Goal: Task Accomplishment & Management: Manage account settings

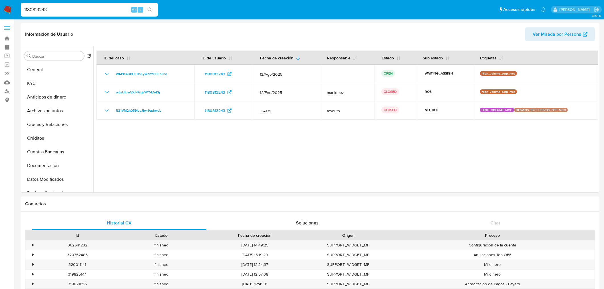
select select "10"
click at [7, 8] on img at bounding box center [8, 10] width 10 height 10
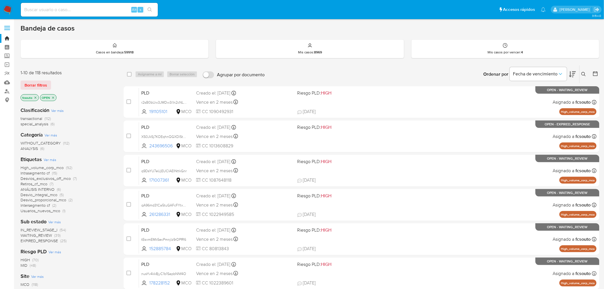
click at [575, 72] on icon at bounding box center [572, 74] width 7 height 6
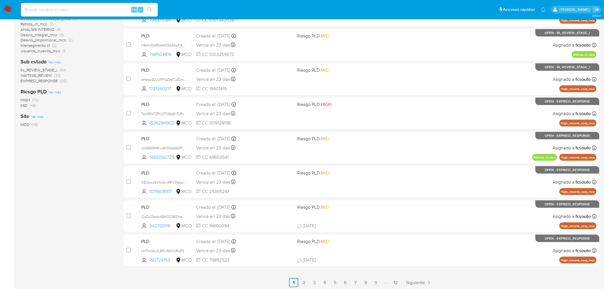
scroll to position [161, 0]
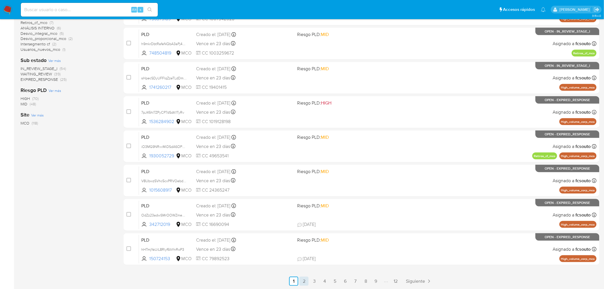
click at [305, 279] on link "2" at bounding box center [303, 280] width 9 height 9
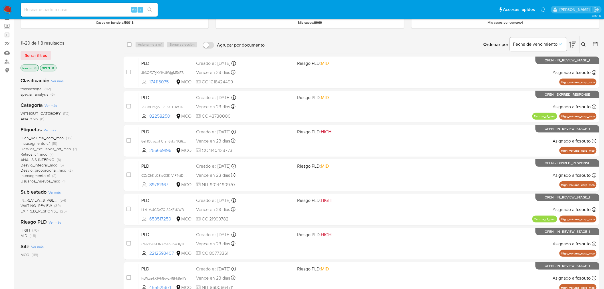
scroll to position [161, 0]
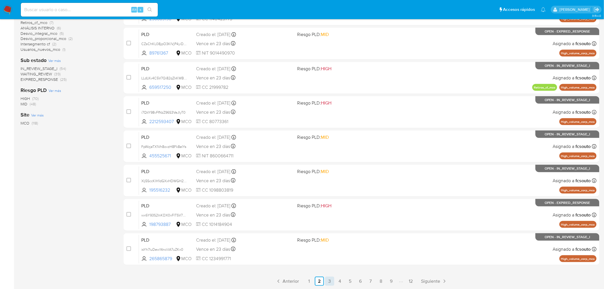
click at [330, 281] on link "3" at bounding box center [329, 280] width 9 height 9
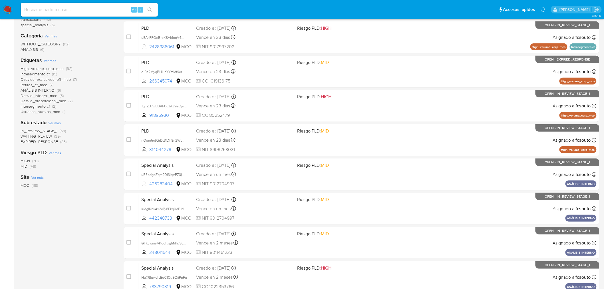
scroll to position [161, 0]
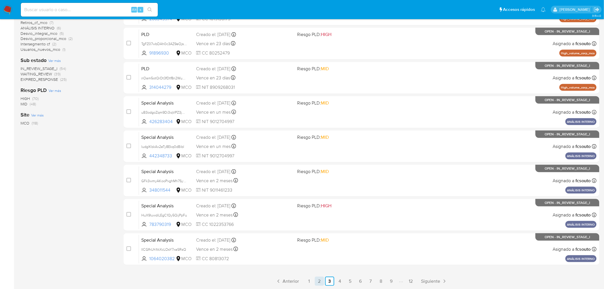
click at [322, 280] on link "2" at bounding box center [319, 280] width 9 height 9
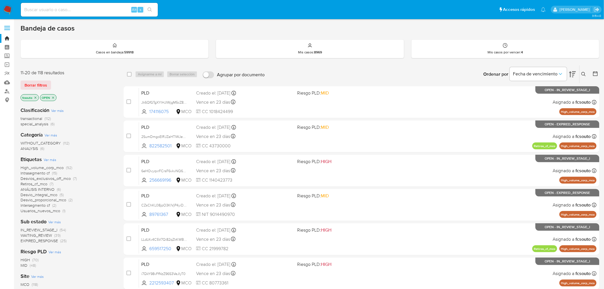
click at [94, 162] on div "Etiquetas Ver más High_volume_corp_mco (92) Intrasegmento cf (15) Desvios_exclu…" at bounding box center [68, 185] width 94 height 58
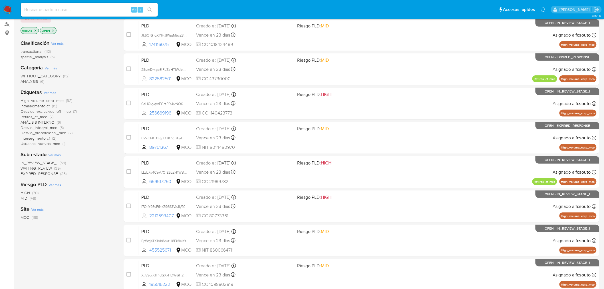
scroll to position [161, 0]
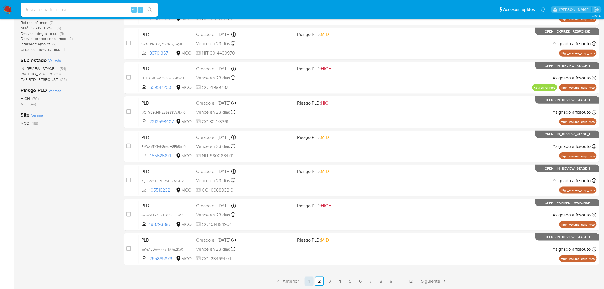
click at [307, 279] on link "1" at bounding box center [308, 280] width 9 height 9
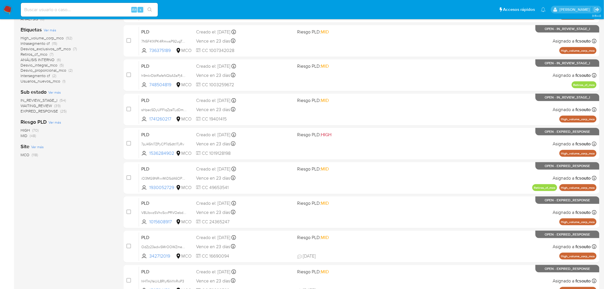
click at [52, 112] on span "EXPIRED_RESPONSE" at bounding box center [39, 111] width 37 height 6
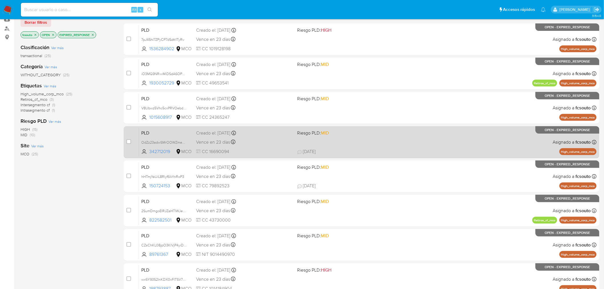
scroll to position [63, 0]
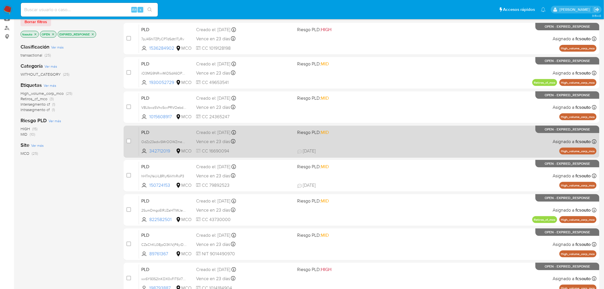
click at [278, 144] on div "Vence en 23 días Vence el 10/09/2025 07:05:42" at bounding box center [244, 142] width 97 height 8
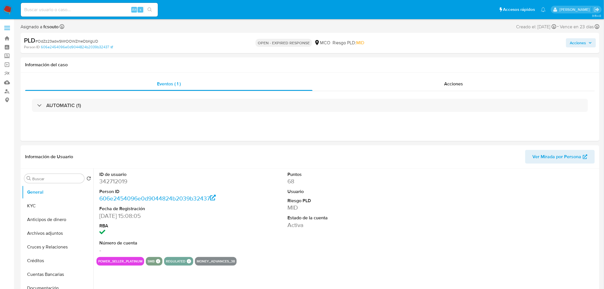
select select "10"
click at [115, 184] on dd "342712019" at bounding box center [159, 181] width 120 height 8
copy dd "342712019"
click at [573, 42] on span "Acciones" at bounding box center [578, 42] width 16 height 9
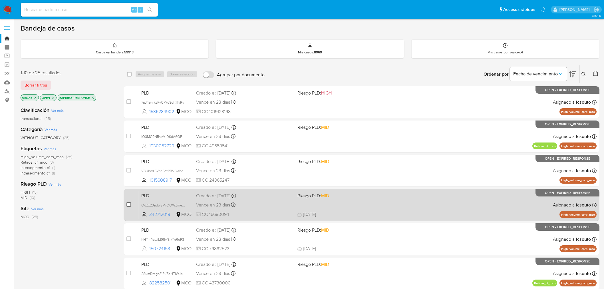
scroll to position [63, 0]
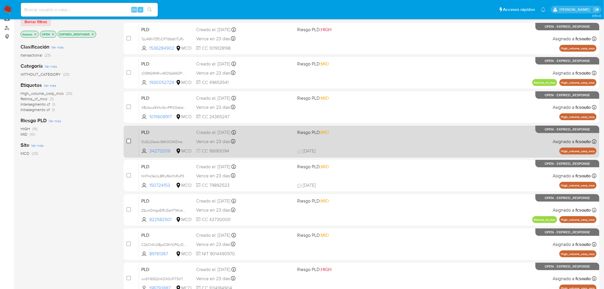
click at [128, 141] on input "checkbox" at bounding box center [128, 141] width 5 height 5
checkbox input "true"
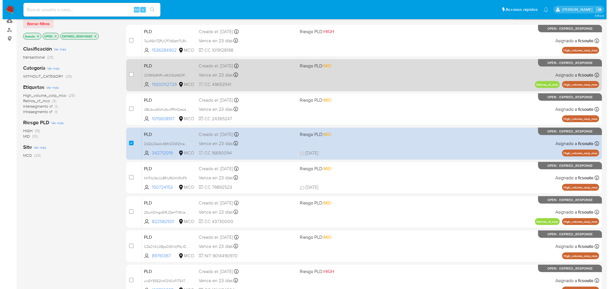
scroll to position [0, 0]
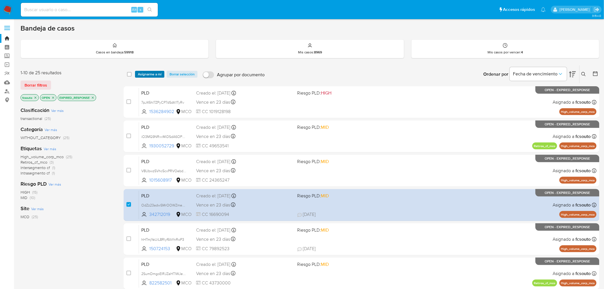
click at [156, 74] on span "Asignarme a mí" at bounding box center [150, 74] width 24 height 6
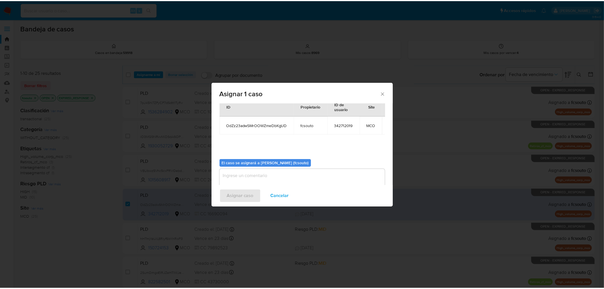
scroll to position [34, 0]
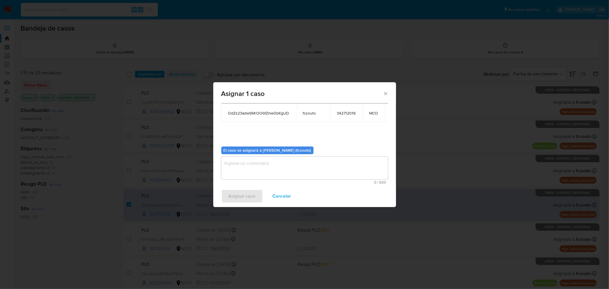
click at [295, 167] on textarea "assign-modal" at bounding box center [304, 167] width 167 height 23
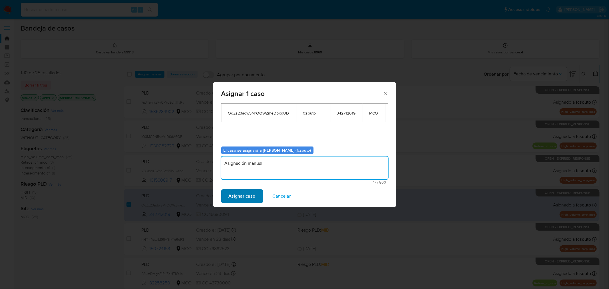
type textarea "Asignación manual"
click at [233, 198] on span "Asignar caso" at bounding box center [242, 196] width 27 height 13
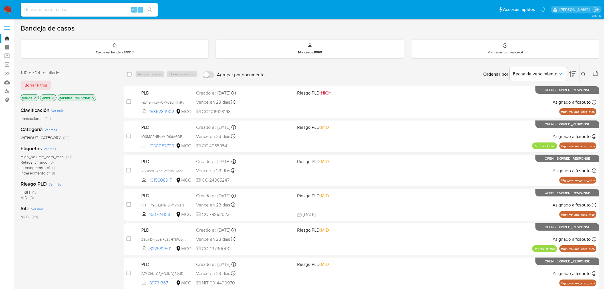
click at [53, 156] on span "High_volume_corp_mco" at bounding box center [42, 157] width 43 height 6
click at [93, 97] on icon "close-filter" at bounding box center [93, 97] width 2 height 2
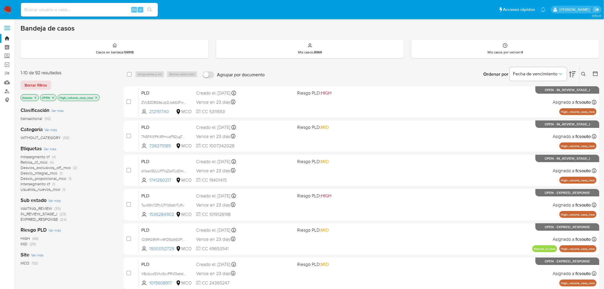
click at [53, 96] on icon "close-filter" at bounding box center [52, 97] width 3 height 3
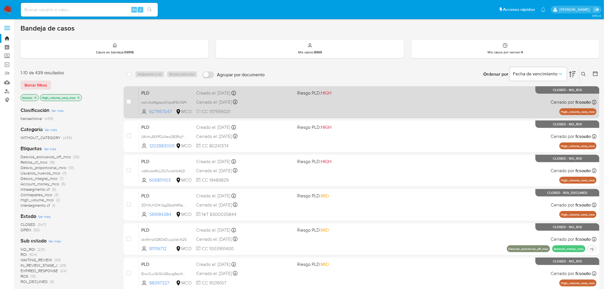
click at [283, 103] on div "Cerrado el: 09/01/2025 Cerrado el: 09/01/2025 17:58:25" at bounding box center [244, 102] width 97 height 6
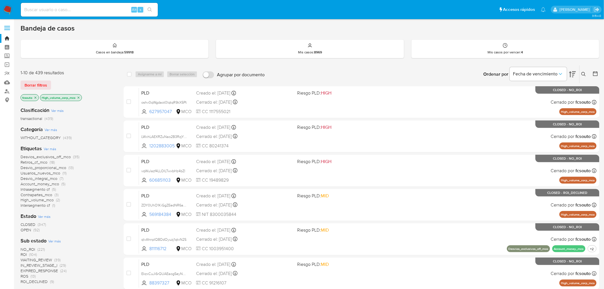
click at [5, 11] on img at bounding box center [8, 10] width 10 height 10
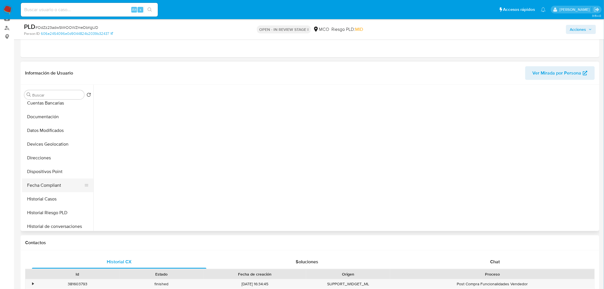
scroll to position [95, 0]
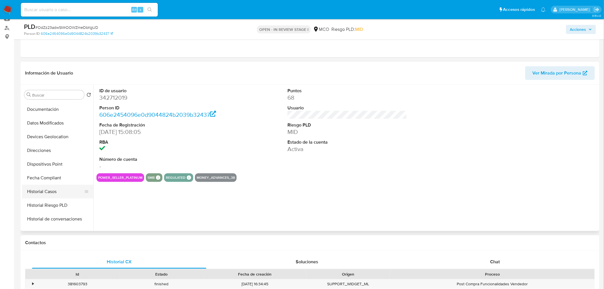
click at [49, 191] on button "Historial Casos" at bounding box center [55, 192] width 67 height 14
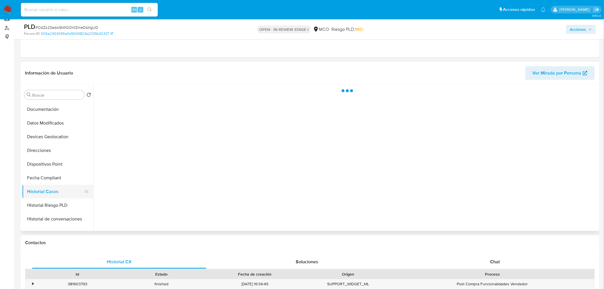
select select "10"
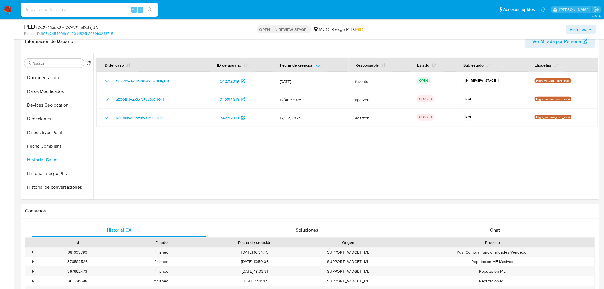
drag, startPoint x: 511, startPoint y: 228, endPoint x: 475, endPoint y: 221, distance: 36.5
click at [511, 228] on div "Chat" at bounding box center [495, 230] width 174 height 14
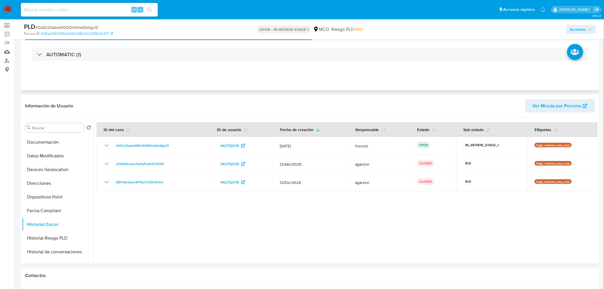
scroll to position [0, 0]
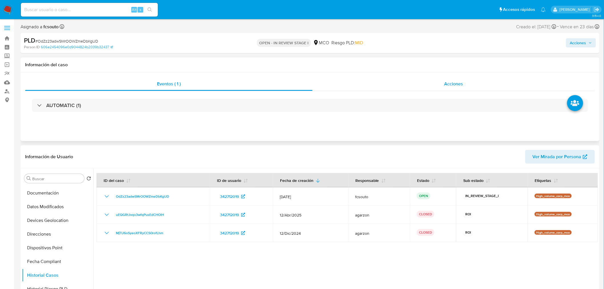
click at [454, 90] on div "Acciones" at bounding box center [453, 84] width 282 height 14
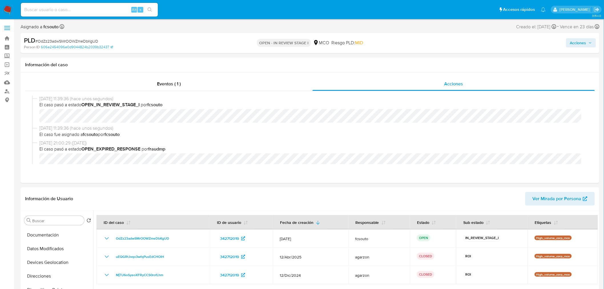
click at [576, 38] on span "Acciones" at bounding box center [578, 42] width 16 height 9
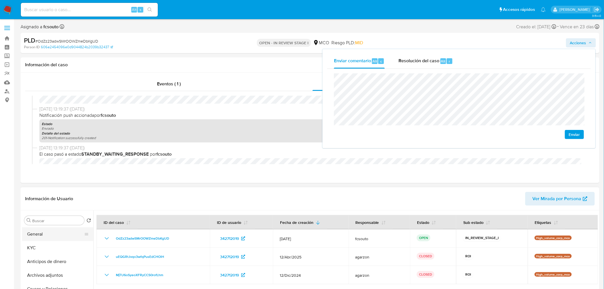
click at [50, 231] on button "General" at bounding box center [55, 234] width 67 height 14
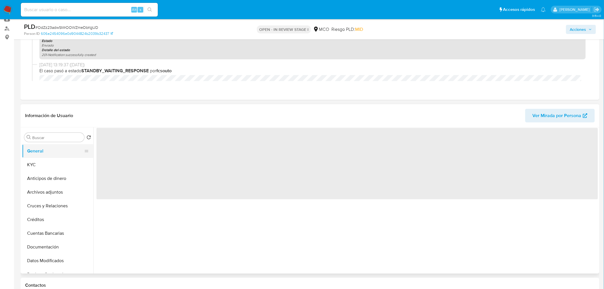
scroll to position [63, 0]
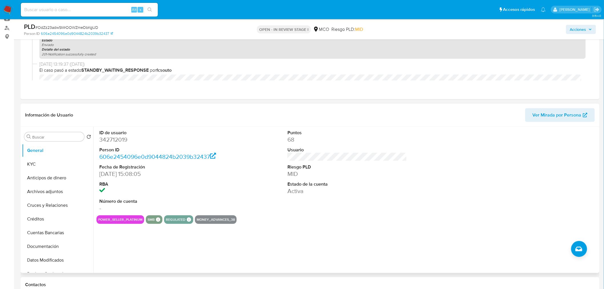
click at [112, 141] on dd "342712019" at bounding box center [159, 140] width 120 height 8
copy dd "342712019"
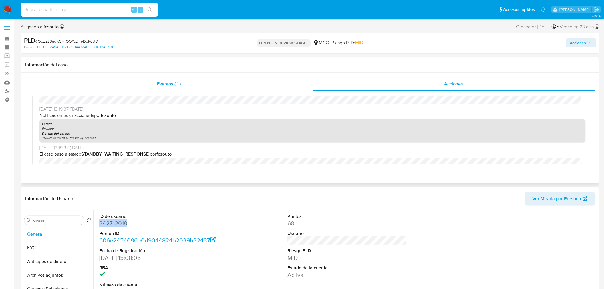
click at [150, 83] on div "Eventos ( 1 )" at bounding box center [168, 84] width 287 height 14
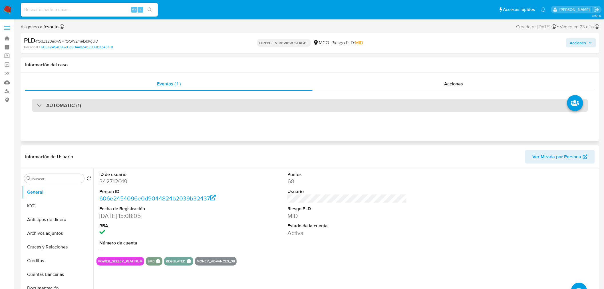
drag, startPoint x: 136, startPoint y: 103, endPoint x: 125, endPoint y: 108, distance: 12.3
click at [136, 103] on div "AUTOMATIC (1)" at bounding box center [310, 105] width 556 height 13
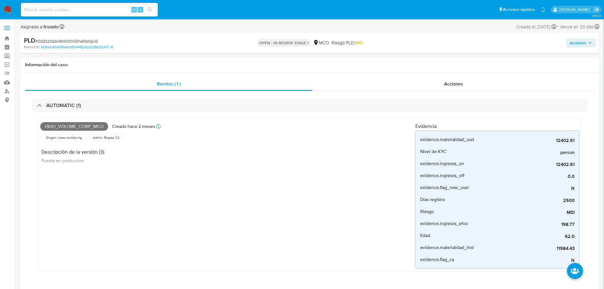
click at [74, 125] on span "High_volume_corp_mco" at bounding box center [74, 126] width 68 height 9
click at [77, 124] on span "High_volume_corp_mco" at bounding box center [74, 126] width 68 height 9
copy span "High_volume_corp_mco"
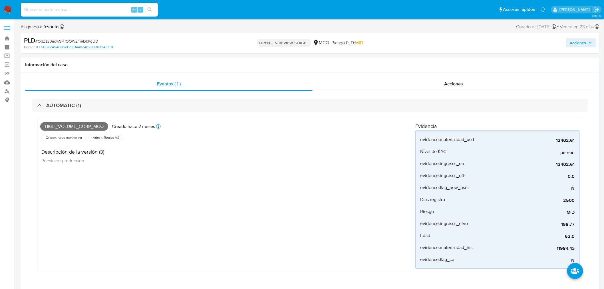
drag, startPoint x: 67, startPoint y: 96, endPoint x: 44, endPoint y: 123, distance: 34.8
click at [65, 98] on div "AUTOMATIC (1) High_volume_corp_mco Creado hace 2 meses Creado: 12/06/2025 07:05…" at bounding box center [309, 189] width 569 height 196
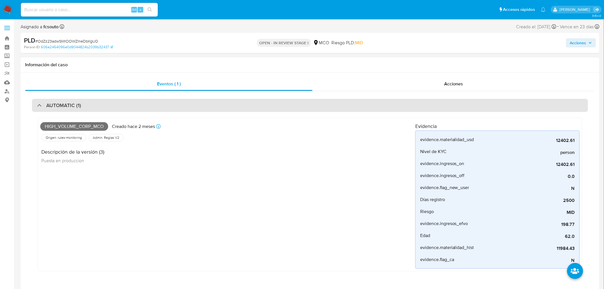
click at [62, 109] on div "AUTOMATIC (1)" at bounding box center [310, 105] width 556 height 13
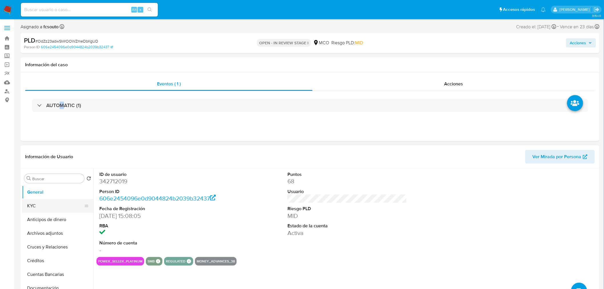
click at [37, 201] on button "KYC" at bounding box center [55, 206] width 67 height 14
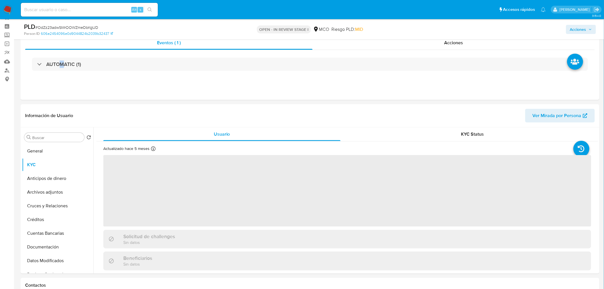
scroll to position [32, 0]
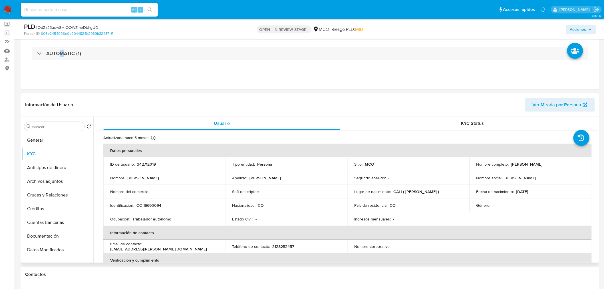
drag, startPoint x: 510, startPoint y: 164, endPoint x: 565, endPoint y: 163, distance: 55.6
click at [565, 163] on div "Nombre completo : Dagnober Mendoza Bernate" at bounding box center [530, 163] width 108 height 5
copy p "Dagnober Mendoza Bernate"
drag, startPoint x: 543, startPoint y: 169, endPoint x: 527, endPoint y: 163, distance: 17.5
click at [543, 169] on td "Nombre completo : Dagnober Mendoza Bernate" at bounding box center [530, 164] width 122 height 14
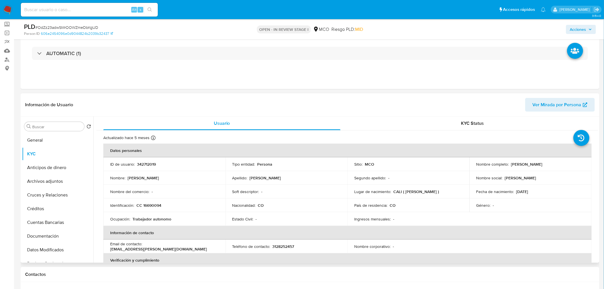
drag, startPoint x: 510, startPoint y: 163, endPoint x: 560, endPoint y: 167, distance: 50.4
click at [560, 167] on td "Nombre completo : Dagnober Mendoza Bernate" at bounding box center [530, 164] width 122 height 14
copy p "Dagnober Mendoza Bernate"
click at [154, 207] on p "CC 16690094" at bounding box center [148, 205] width 25 height 5
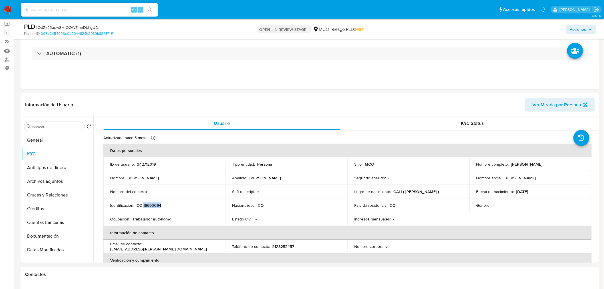
copy p "16690094"
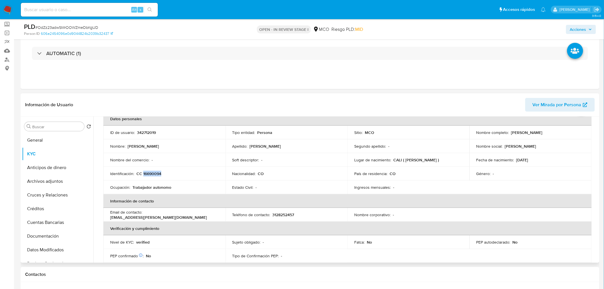
drag, startPoint x: 533, startPoint y: 157, endPoint x: 514, endPoint y: 157, distance: 19.4
click at [514, 157] on div "Fecha de nacimiento : 11/08/1963" at bounding box center [530, 159] width 108 height 5
copy p "11/08/1963"
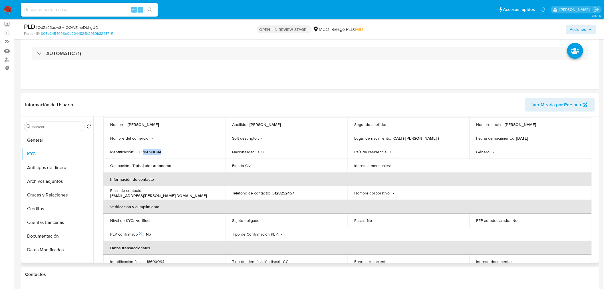
scroll to position [63, 0]
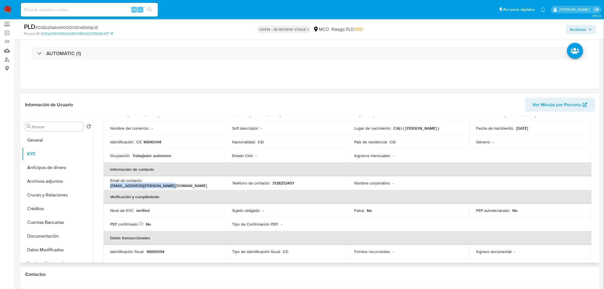
drag, startPoint x: 203, startPoint y: 181, endPoint x: 144, endPoint y: 182, distance: 58.8
click at [144, 182] on div "Email de contacto : mercantil.bernatti@gmail.com" at bounding box center [164, 183] width 108 height 10
copy p "mercantil.bernatti@gmail.com"
click at [116, 167] on th "Información de contacto" at bounding box center [347, 169] width 488 height 14
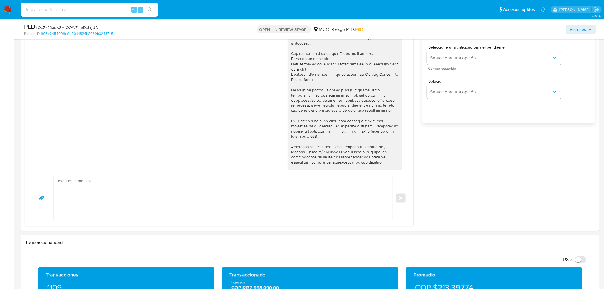
scroll to position [444, 0]
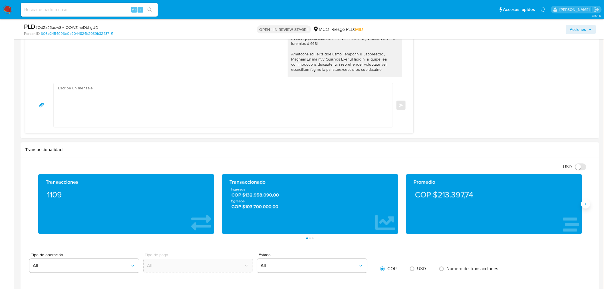
click at [585, 204] on icon "Siguiente" at bounding box center [585, 204] width 5 height 5
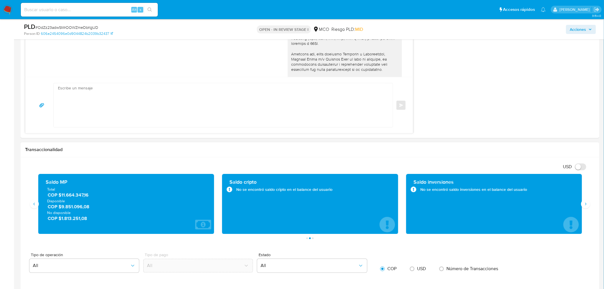
drag, startPoint x: 95, startPoint y: 209, endPoint x: 61, endPoint y: 209, distance: 34.0
click at [61, 209] on span "COP $9.851.096,08" at bounding box center [127, 206] width 158 height 7
drag, startPoint x: 106, startPoint y: 216, endPoint x: 61, endPoint y: 221, distance: 44.5
click at [61, 221] on span "COP $1.813.251,08" at bounding box center [127, 218] width 158 height 7
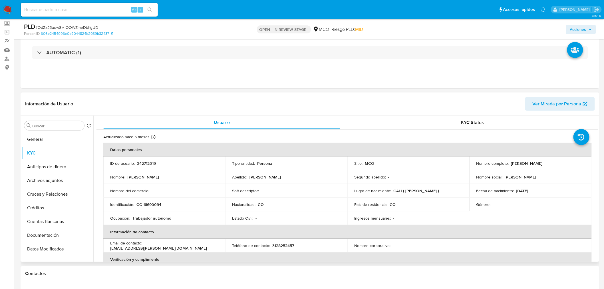
scroll to position [63, 0]
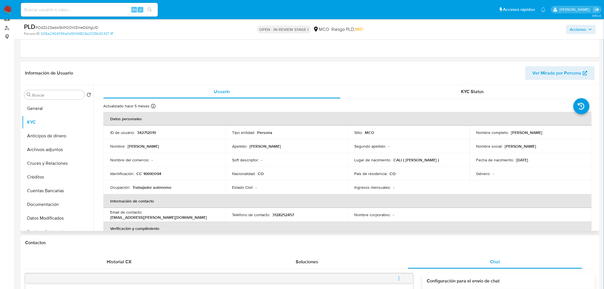
click at [510, 145] on p "Dagnober" at bounding box center [520, 146] width 31 height 5
copy p "Dagnober"
click at [578, 26] on span "Acciones" at bounding box center [578, 29] width 16 height 9
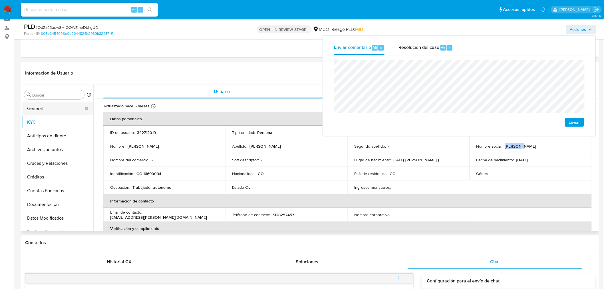
click at [46, 110] on button "General" at bounding box center [55, 109] width 67 height 14
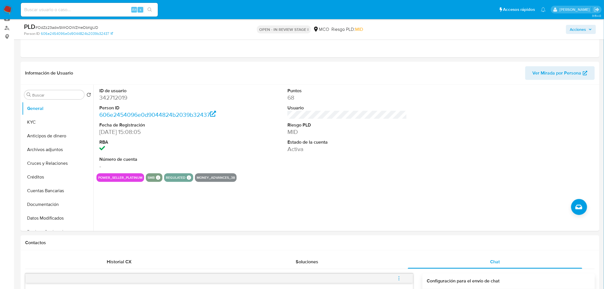
click at [589, 25] on span "Acciones" at bounding box center [581, 29] width 22 height 8
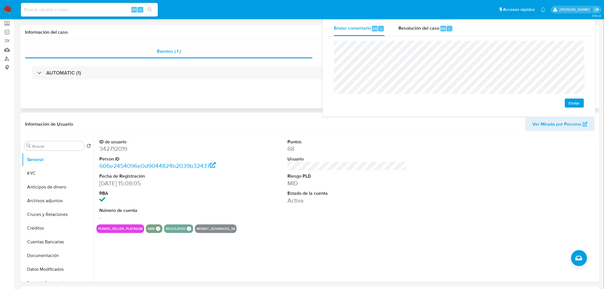
scroll to position [0, 0]
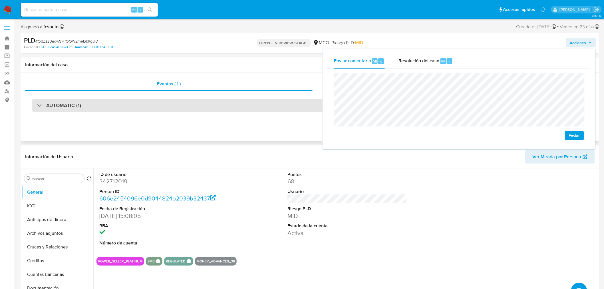
click at [147, 106] on div "AUTOMATIC (1)" at bounding box center [310, 105] width 556 height 13
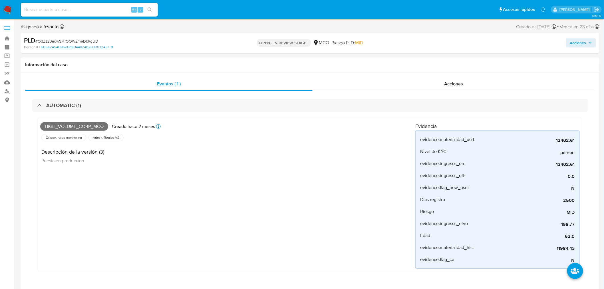
click at [87, 124] on span "High_volume_corp_mco" at bounding box center [74, 126] width 68 height 9
copy span "High_volume_corp_mco"
drag, startPoint x: 588, startPoint y: 44, endPoint x: 583, endPoint y: 47, distance: 5.9
click at [583, 47] on span "Acciones" at bounding box center [581, 43] width 22 height 8
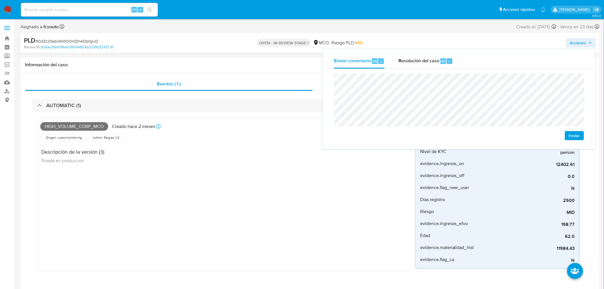
drag, startPoint x: 81, startPoint y: 108, endPoint x: 14, endPoint y: 150, distance: 79.3
click at [77, 110] on div "AUTOMATIC (1)" at bounding box center [310, 105] width 556 height 13
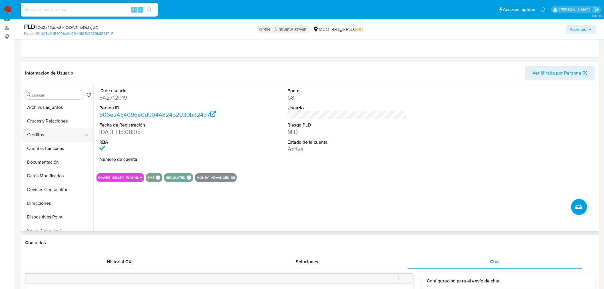
scroll to position [63, 0]
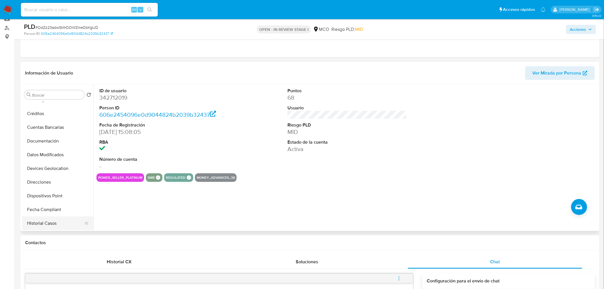
click at [52, 220] on button "Historial Casos" at bounding box center [55, 223] width 67 height 14
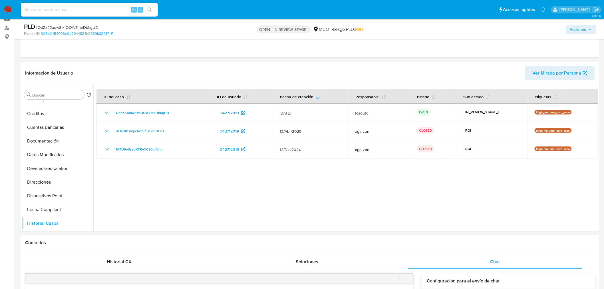
click at [585, 31] on span "Acciones" at bounding box center [578, 29] width 16 height 9
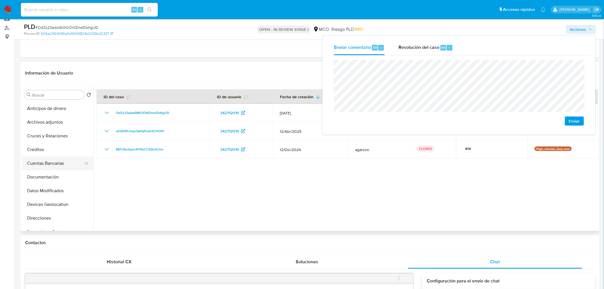
scroll to position [0, 0]
click at [44, 124] on button "KYC" at bounding box center [55, 122] width 67 height 14
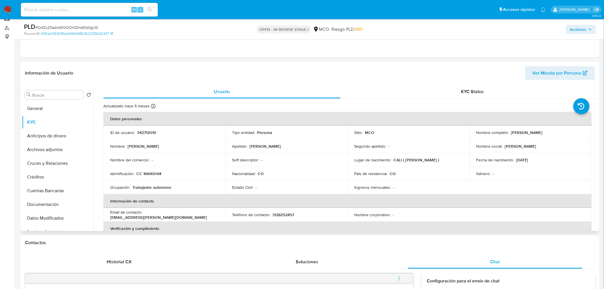
drag, startPoint x: 509, startPoint y: 133, endPoint x: 559, endPoint y: 134, distance: 50.5
click at [559, 134] on div "Nombre completo : Dagnober Mendoza Bernate" at bounding box center [530, 132] width 108 height 5
copy p "[PERSON_NAME]"
drag, startPoint x: 580, startPoint y: 29, endPoint x: 571, endPoint y: 31, distance: 8.9
click at [579, 29] on span "Acciones" at bounding box center [578, 29] width 16 height 9
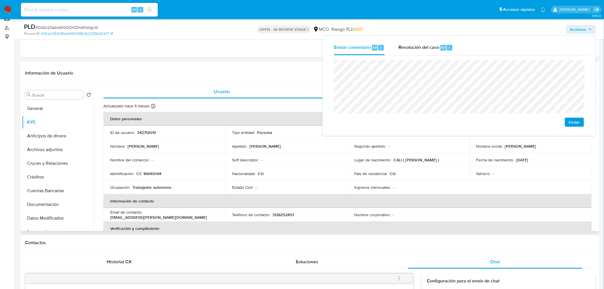
click at [152, 174] on p "CC 16690094" at bounding box center [148, 173] width 25 height 5
drag, startPoint x: 152, startPoint y: 174, endPoint x: 168, endPoint y: 170, distance: 16.2
click at [152, 174] on p "CC 16690094" at bounding box center [148, 173] width 25 height 5
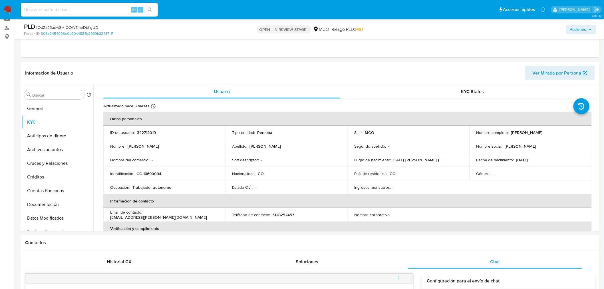
click at [578, 34] on div "Acciones" at bounding box center [501, 29] width 189 height 13
drag, startPoint x: 581, startPoint y: 27, endPoint x: 573, endPoint y: 32, distance: 8.3
click at [580, 28] on span "Acciones" at bounding box center [578, 29] width 16 height 9
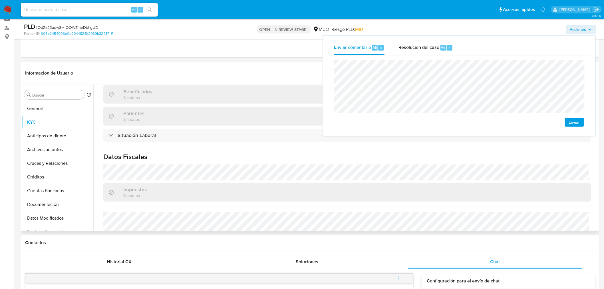
scroll to position [289, 0]
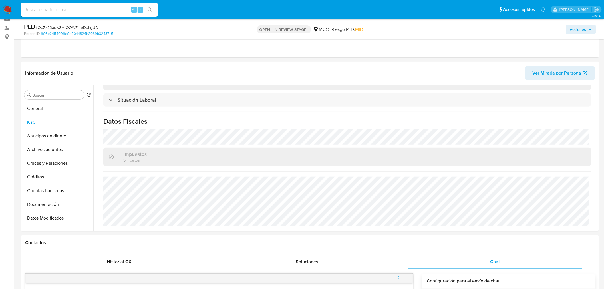
click at [581, 30] on span "Acciones" at bounding box center [578, 29] width 16 height 9
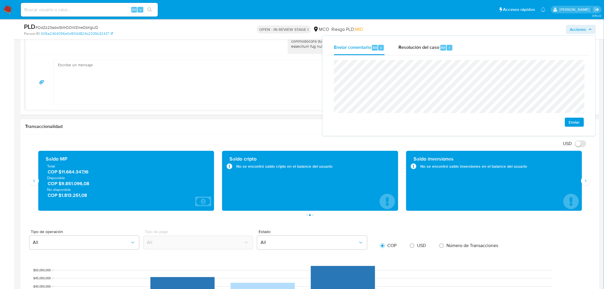
scroll to position [444, 0]
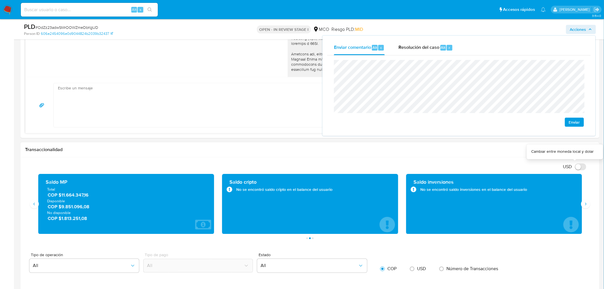
click at [578, 169] on input "USD" at bounding box center [580, 166] width 11 height 7
checkbox input "true"
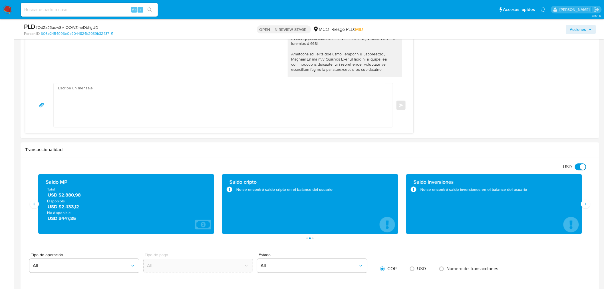
drag, startPoint x: 580, startPoint y: 29, endPoint x: 564, endPoint y: 33, distance: 16.4
click at [577, 30] on span "Acciones" at bounding box center [578, 29] width 16 height 9
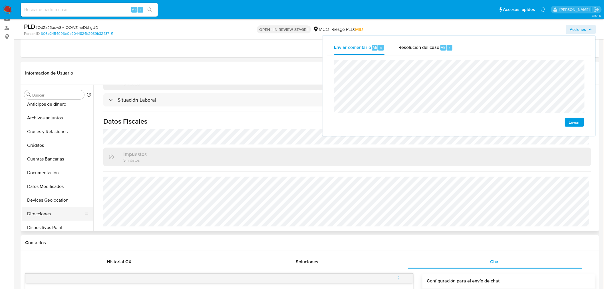
scroll to position [63, 0]
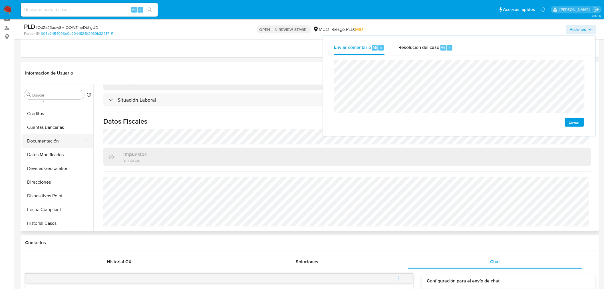
click at [59, 141] on button "Documentación" at bounding box center [55, 141] width 67 height 14
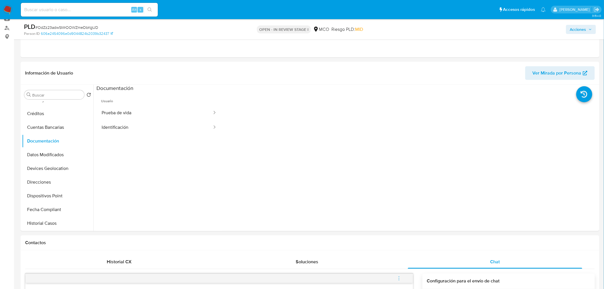
click at [581, 31] on span "Acciones" at bounding box center [578, 29] width 16 height 9
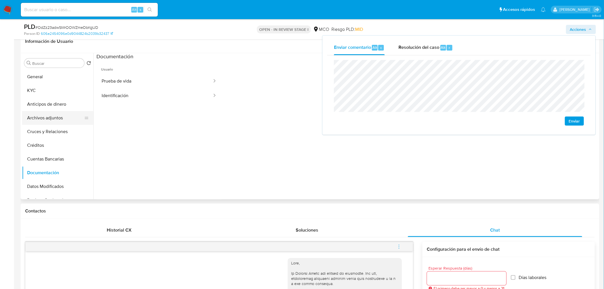
click at [55, 119] on button "Archivos adjuntos" at bounding box center [55, 118] width 67 height 14
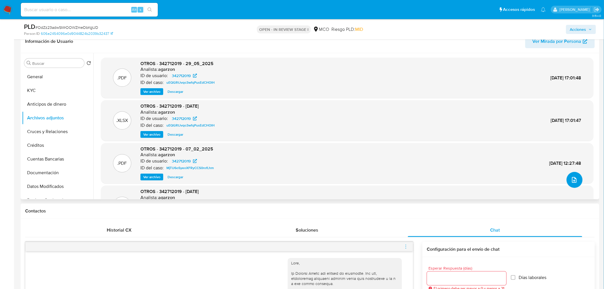
click at [571, 181] on icon "upload-file" at bounding box center [574, 179] width 7 height 7
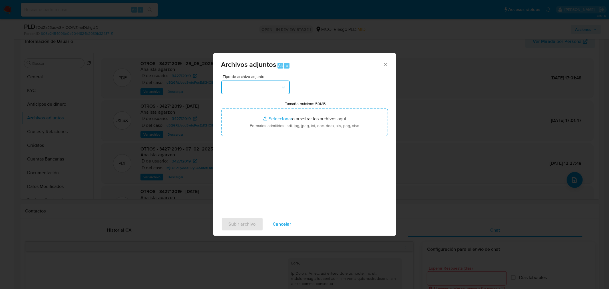
drag, startPoint x: 270, startPoint y: 83, endPoint x: 272, endPoint y: 88, distance: 5.0
click at [271, 83] on button "button" at bounding box center [255, 87] width 68 height 14
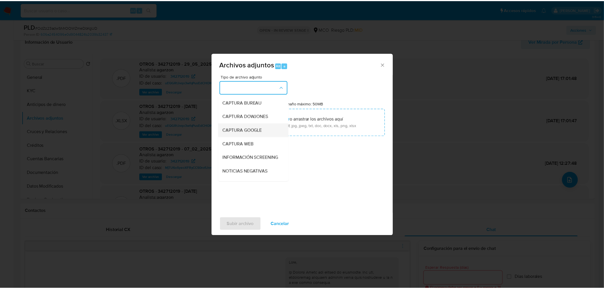
scroll to position [32, 0]
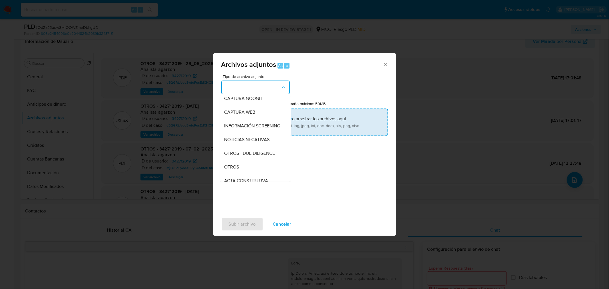
drag, startPoint x: 246, startPoint y: 174, endPoint x: 282, endPoint y: 130, distance: 57.2
click at [246, 173] on div "OTROS" at bounding box center [253, 167] width 58 height 14
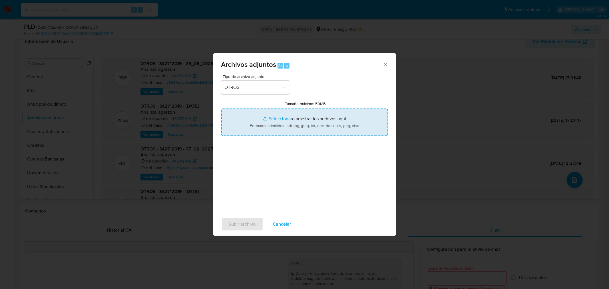
click at [294, 117] on input "Tamaño máximo: 50MB Seleccionar archivos" at bounding box center [304, 121] width 167 height 27
type input "C:\fakepath\342712019 - 18_8_2025.pdf"
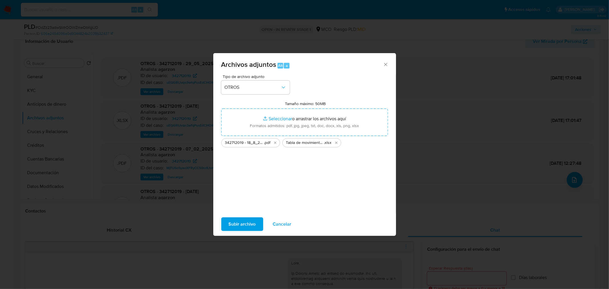
click at [253, 221] on span "Subir archivo" at bounding box center [242, 224] width 27 height 13
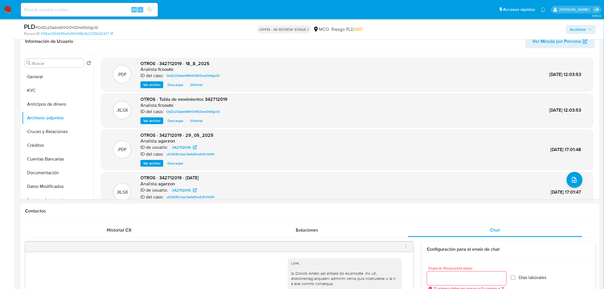
drag, startPoint x: 577, startPoint y: 26, endPoint x: 543, endPoint y: 33, distance: 34.9
click at [577, 26] on span "Acciones" at bounding box center [578, 29] width 16 height 9
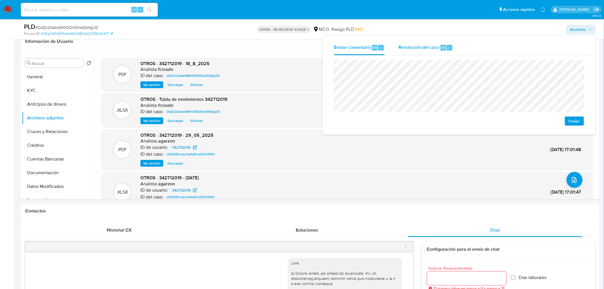
click at [418, 50] on div "Resolución del caso Alt r" at bounding box center [425, 47] width 54 height 15
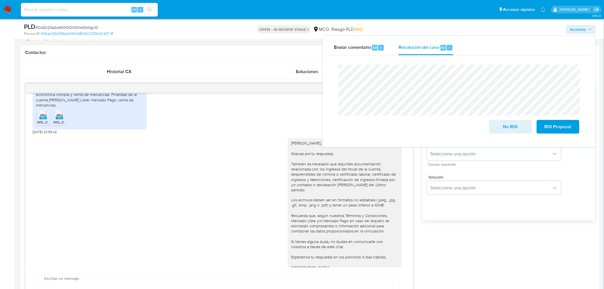
scroll to position [227, 0]
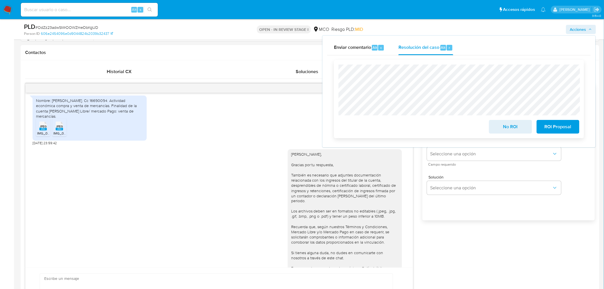
click at [559, 129] on span "ROI Proposal" at bounding box center [558, 126] width 28 height 13
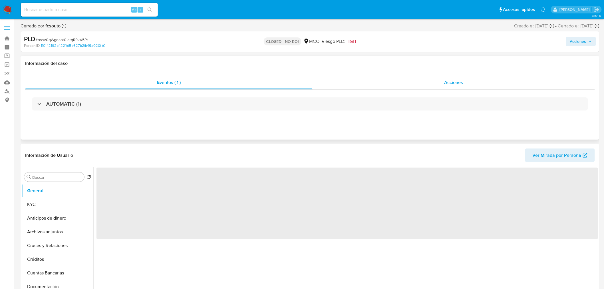
click at [456, 79] on span "Acciones" at bounding box center [453, 82] width 19 height 7
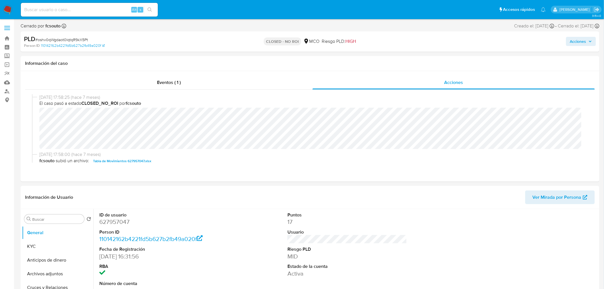
select select "10"
click at [570, 42] on span "Acciones" at bounding box center [578, 41] width 16 height 9
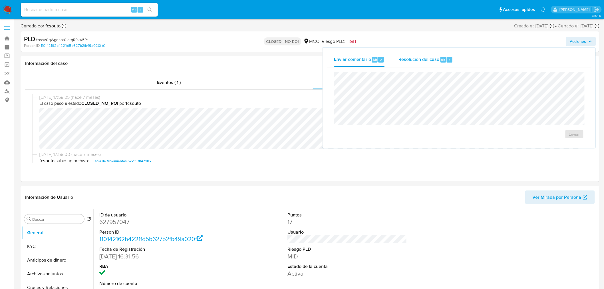
click at [428, 66] on div "Resolución del caso Alt r" at bounding box center [425, 59] width 54 height 15
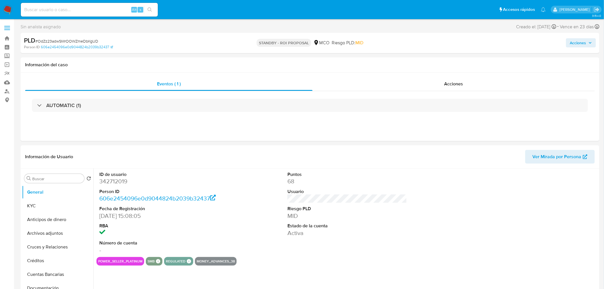
select select "10"
click at [585, 45] on span "Acciones" at bounding box center [578, 42] width 16 height 9
drag, startPoint x: 274, startPoint y: 57, endPoint x: 312, endPoint y: 70, distance: 40.2
click at [274, 57] on div "Información del caso" at bounding box center [310, 64] width 579 height 15
drag, startPoint x: 443, startPoint y: 79, endPoint x: 357, endPoint y: 93, distance: 86.7
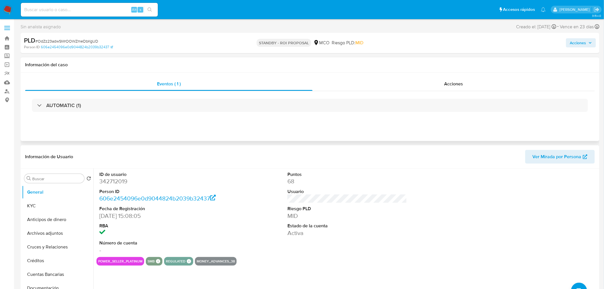
click at [442, 79] on div "Acciones" at bounding box center [453, 84] width 282 height 14
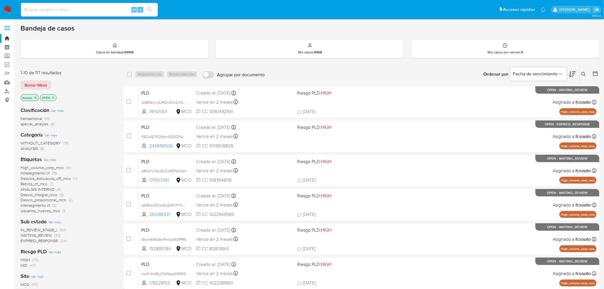
click at [57, 167] on span "High_volume_corp_mco" at bounding box center [42, 168] width 43 height 6
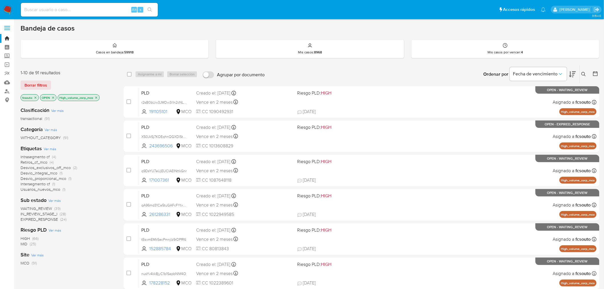
click at [45, 220] on span "EXPIRED_RESPONSE" at bounding box center [39, 219] width 37 height 6
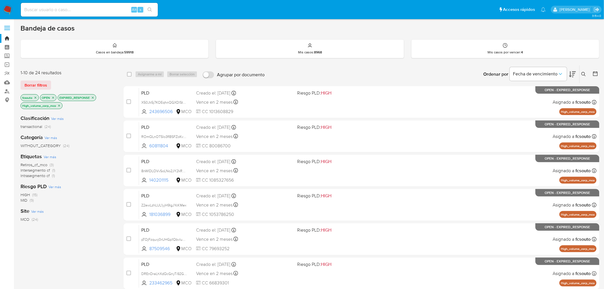
click at [570, 76] on icon at bounding box center [572, 74] width 7 height 6
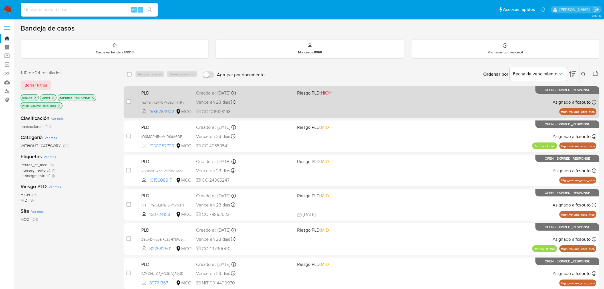
click at [302, 96] on span "Riesgo PLD: HIGH" at bounding box center [314, 93] width 34 height 6
click at [128, 100] on input "checkbox" at bounding box center [128, 101] width 5 height 5
checkbox input "true"
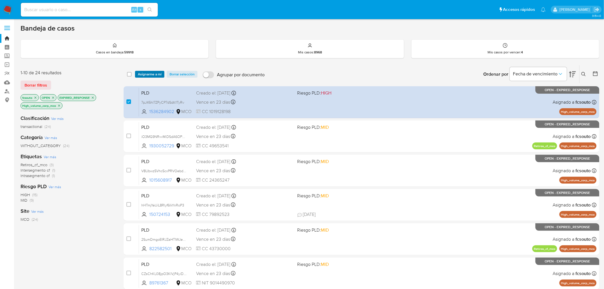
click at [155, 73] on span "Asignarme a mí" at bounding box center [150, 74] width 24 height 6
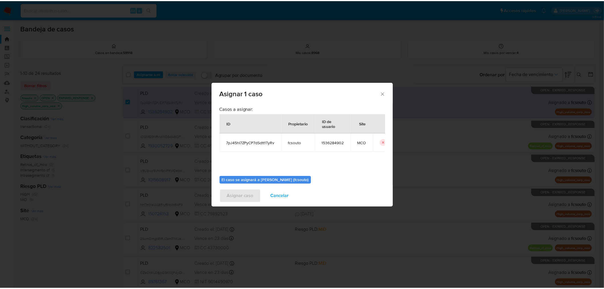
scroll to position [29, 0]
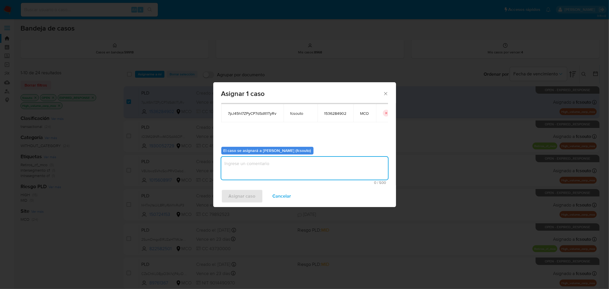
click at [300, 172] on textarea "assign-modal" at bounding box center [304, 168] width 167 height 23
type textarea "Asignación manual"
click at [251, 191] on span "Asignar caso" at bounding box center [242, 196] width 27 height 13
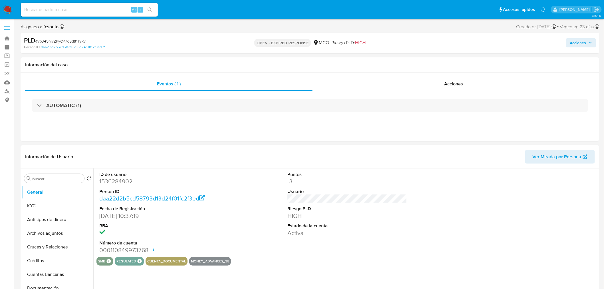
select select "10"
click at [121, 181] on dd "1536284902" at bounding box center [159, 181] width 120 height 8
copy dd "1536284902"
click at [124, 179] on dd "1536284902" at bounding box center [159, 181] width 120 height 8
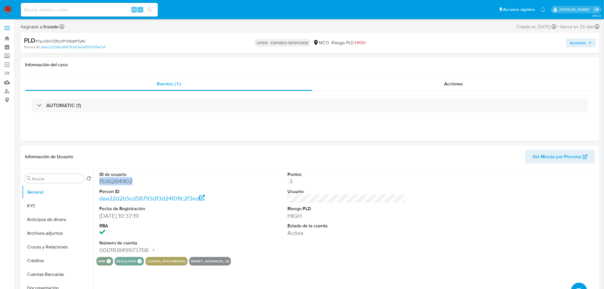
click at [124, 179] on dd "1536284902" at bounding box center [159, 181] width 120 height 8
click at [466, 87] on div "Acciones" at bounding box center [453, 84] width 282 height 14
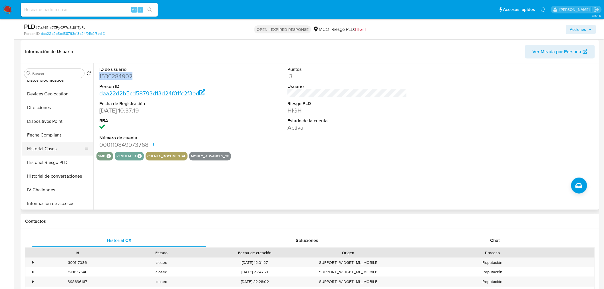
scroll to position [126, 0]
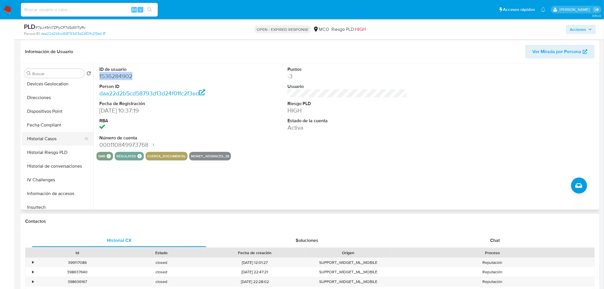
click at [55, 141] on button "Historial Casos" at bounding box center [55, 139] width 67 height 14
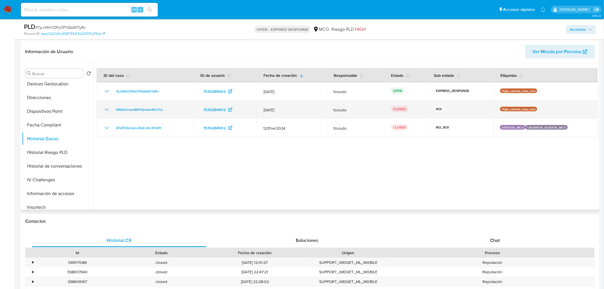
click at [106, 106] on icon "Mostrar/Ocultar" at bounding box center [106, 109] width 7 height 7
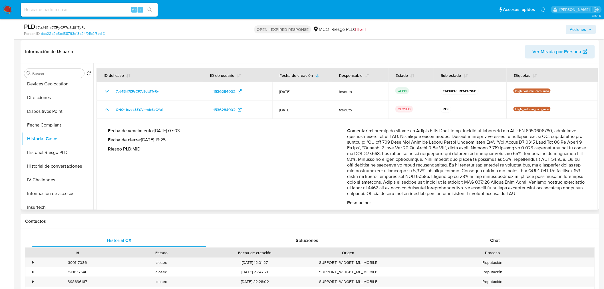
drag, startPoint x: 373, startPoint y: 130, endPoint x: 574, endPoint y: 191, distance: 210.1
click at [574, 191] on p "Comentario :" at bounding box center [466, 162] width 239 height 68
click at [578, 32] on span "Acciones" at bounding box center [578, 29] width 16 height 9
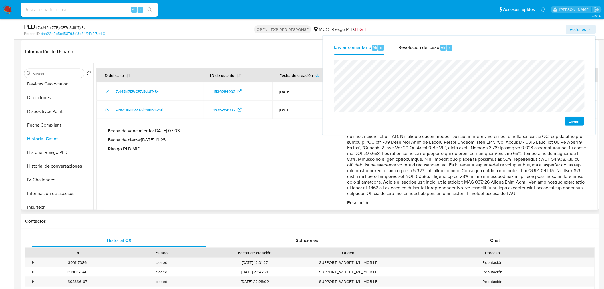
click at [385, 159] on p "Comentario :" at bounding box center [466, 162] width 239 height 68
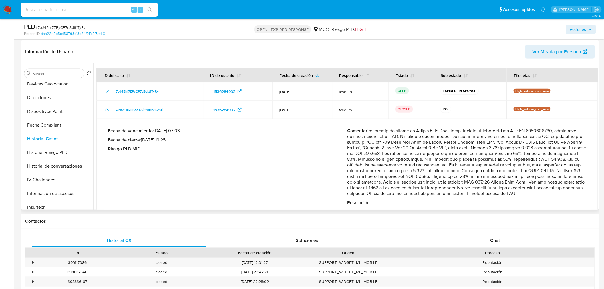
scroll to position [95, 0]
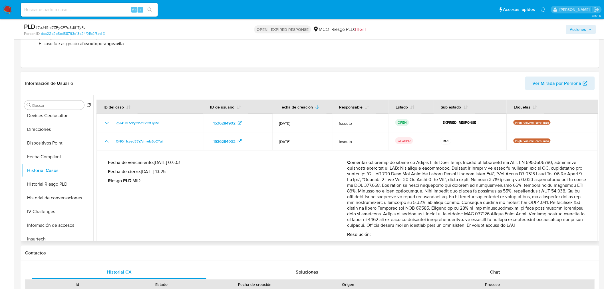
drag, startPoint x: 374, startPoint y: 162, endPoint x: 568, endPoint y: 226, distance: 204.2
click at [568, 226] on p "Comentario :" at bounding box center [466, 193] width 239 height 68
click at [584, 31] on span "Acciones" at bounding box center [578, 29] width 16 height 9
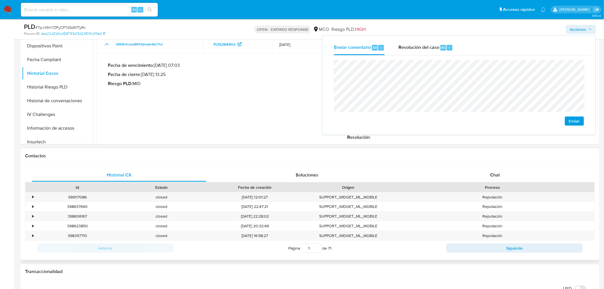
scroll to position [190, 0]
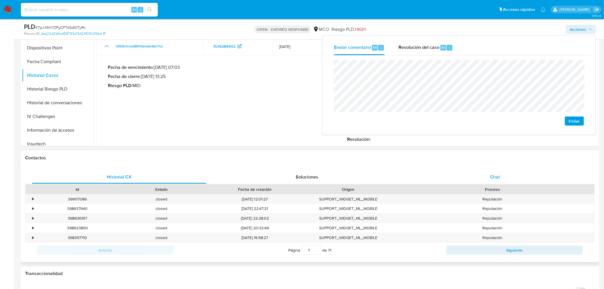
click at [492, 183] on div "Historial CX Soluciones Chat Id Estado Fecha de creación Origen Proceso • 39911…" at bounding box center [309, 213] width 569 height 87
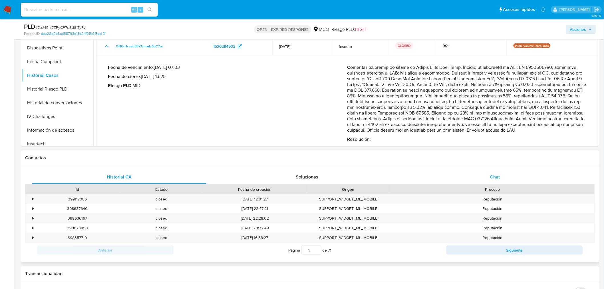
click at [495, 176] on span "Chat" at bounding box center [495, 176] width 10 height 7
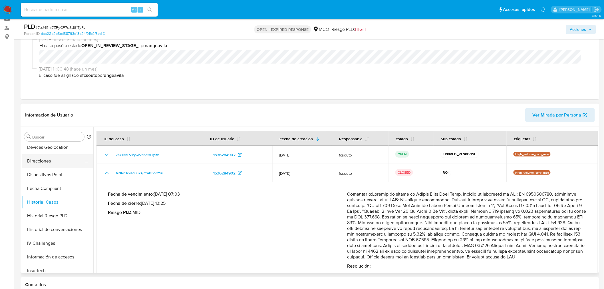
scroll to position [0, 0]
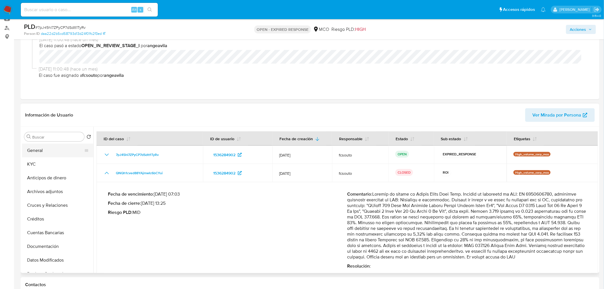
click at [39, 151] on button "General" at bounding box center [55, 151] width 67 height 14
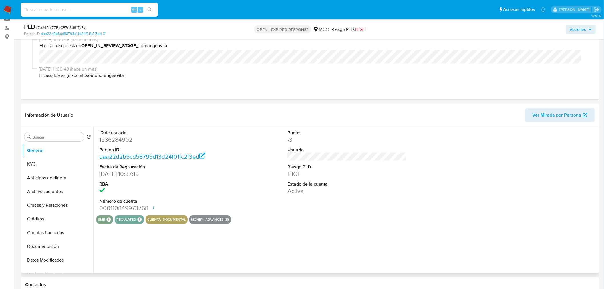
click at [114, 139] on dd "1536284902" at bounding box center [159, 140] width 120 height 8
copy dd "1536284902"
click at [121, 140] on dd "1536284902" at bounding box center [159, 140] width 120 height 8
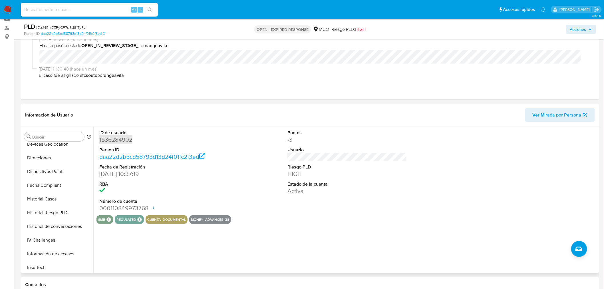
scroll to position [221, 0]
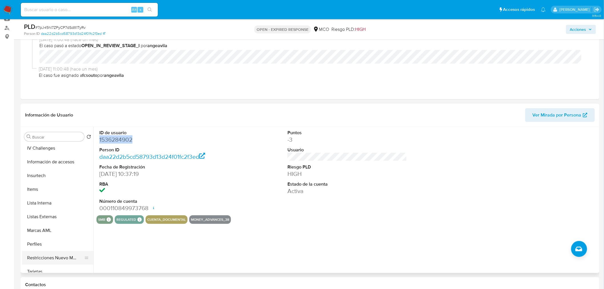
click at [73, 260] on button "Restricciones Nuevo Mundo" at bounding box center [55, 258] width 67 height 14
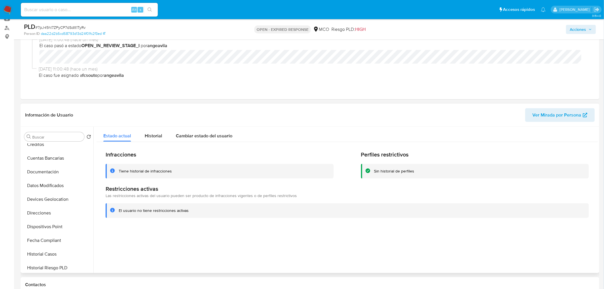
scroll to position [63, 0]
click at [50, 180] on button "Documentación" at bounding box center [55, 183] width 67 height 14
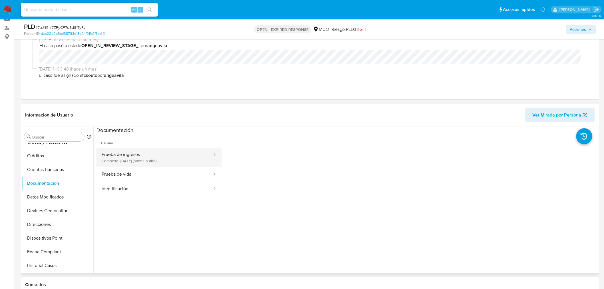
click at [165, 158] on button "Prueba de ingresos Completo: 01/07/2024 (hace un año)" at bounding box center [154, 156] width 116 height 19
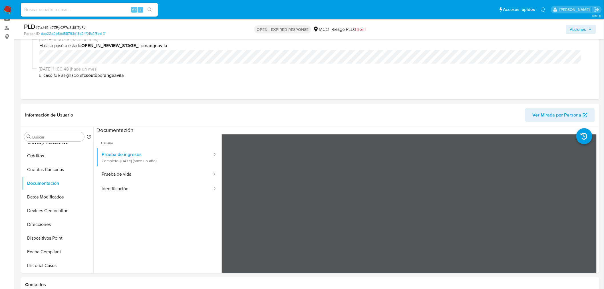
click at [586, 30] on span "Acciones" at bounding box center [578, 29] width 16 height 9
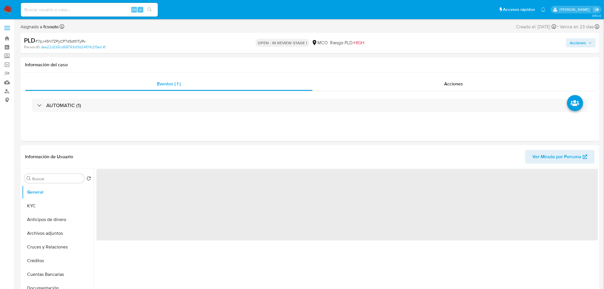
drag, startPoint x: 582, startPoint y: 41, endPoint x: 559, endPoint y: 46, distance: 24.0
click at [581, 41] on span "Acciones" at bounding box center [578, 42] width 16 height 9
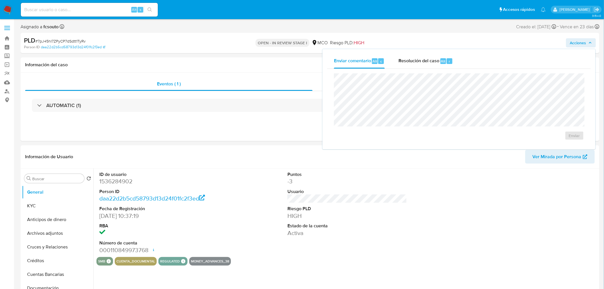
select select "10"
click at [49, 207] on button "KYC" at bounding box center [55, 206] width 67 height 14
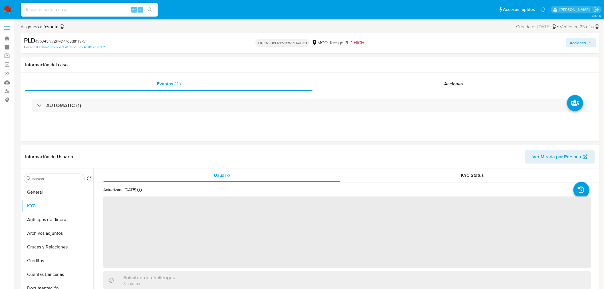
scroll to position [32, 0]
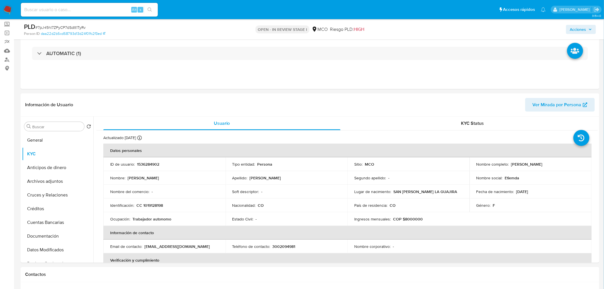
drag, startPoint x: 582, startPoint y: 30, endPoint x: 571, endPoint y: 32, distance: 11.7
click at [582, 29] on span "Acciones" at bounding box center [578, 29] width 16 height 9
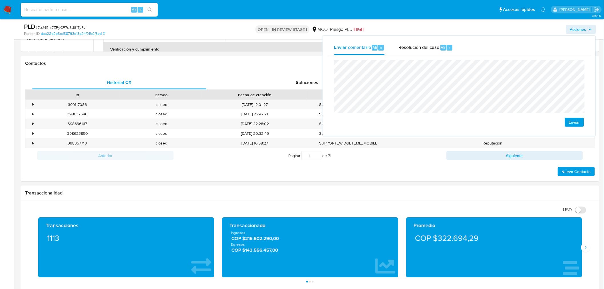
scroll to position [253, 0]
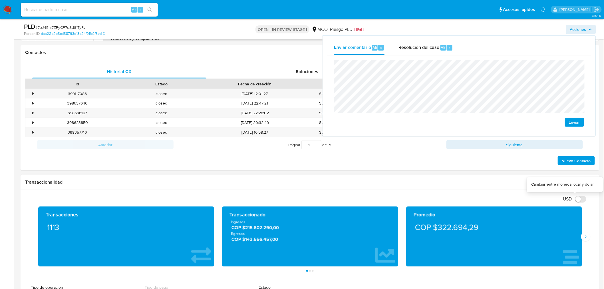
click at [580, 201] on input "USD" at bounding box center [580, 199] width 11 height 7
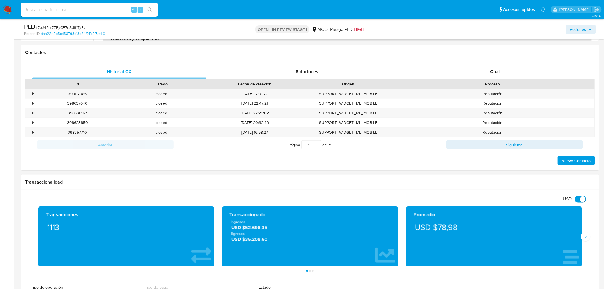
drag, startPoint x: 585, startPoint y: 239, endPoint x: 548, endPoint y: 232, distance: 37.9
click at [585, 238] on icon "Siguiente" at bounding box center [585, 236] width 5 height 5
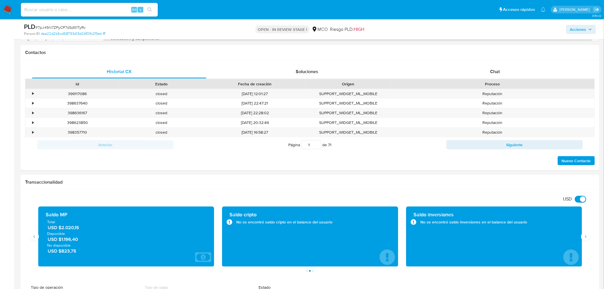
click at [574, 31] on span "Acciones" at bounding box center [578, 29] width 16 height 9
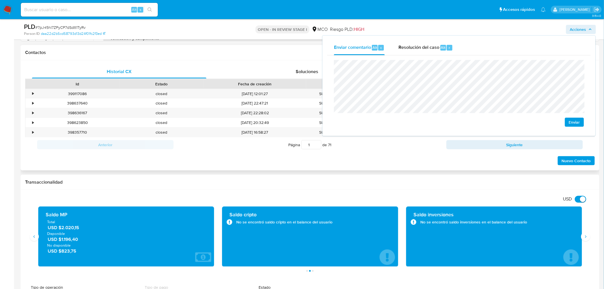
scroll to position [95, 0]
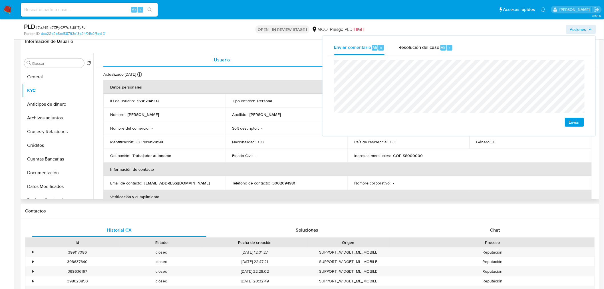
click at [144, 99] on p "1536284902" at bounding box center [148, 100] width 22 height 5
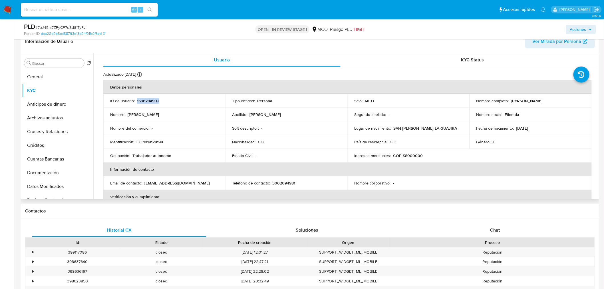
click at [144, 99] on p "1536284902" at bounding box center [148, 100] width 22 height 5
copy p "1536284902"
drag, startPoint x: 588, startPoint y: 27, endPoint x: 577, endPoint y: 33, distance: 12.8
click at [587, 27] on span "Acciones" at bounding box center [581, 29] width 22 height 8
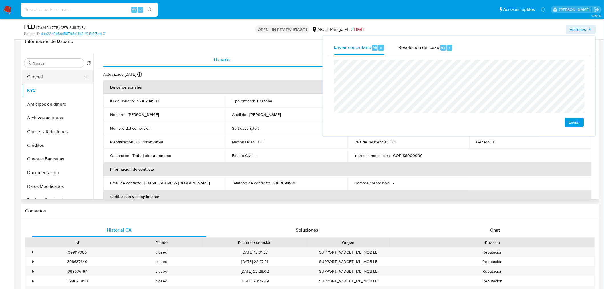
click at [48, 76] on button "General" at bounding box center [55, 77] width 67 height 14
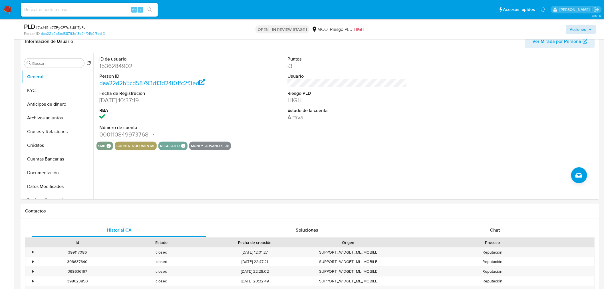
drag, startPoint x: 581, startPoint y: 23, endPoint x: 574, endPoint y: 31, distance: 10.5
click at [580, 23] on div "Acciones" at bounding box center [501, 29] width 189 height 13
click at [576, 29] on span "Acciones" at bounding box center [578, 29] width 16 height 9
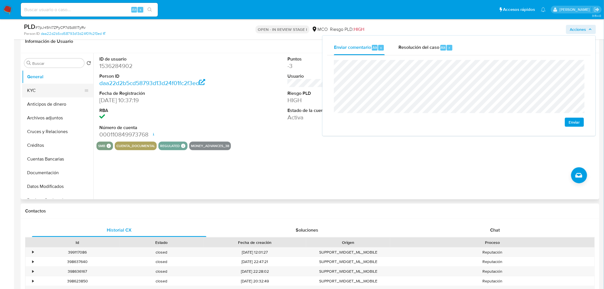
drag, startPoint x: 56, startPoint y: 90, endPoint x: 72, endPoint y: 95, distance: 17.2
click at [56, 90] on button "KYC" at bounding box center [55, 91] width 67 height 14
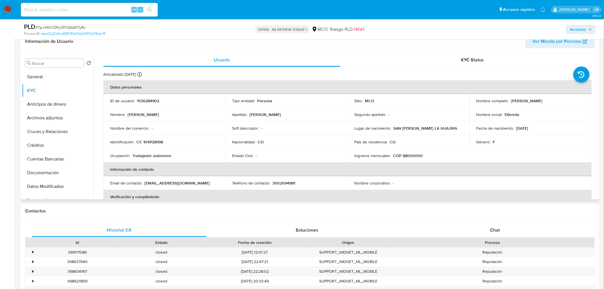
drag, startPoint x: 509, startPoint y: 101, endPoint x: 546, endPoint y: 105, distance: 37.6
click at [546, 105] on td "Nombre completo : Angela Maria Daza Vega" at bounding box center [530, 101] width 122 height 14
copy p "[PERSON_NAME] [PERSON_NAME]"
click at [156, 141] on p "CC 1019128198" at bounding box center [149, 141] width 27 height 5
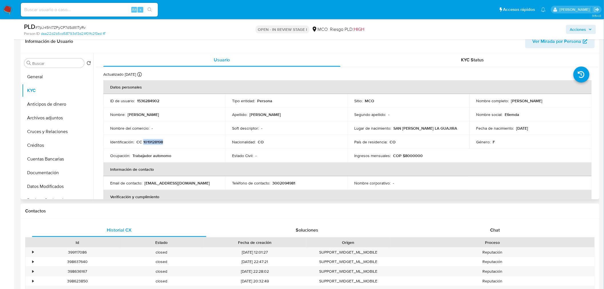
copy p "1019128198"
drag, startPoint x: 537, startPoint y: 130, endPoint x: 515, endPoint y: 126, distance: 22.6
click at [515, 126] on div "Fecha de nacimiento : 29/01/1997" at bounding box center [530, 128] width 108 height 5
copy p "29/01/1997"
drag, startPoint x: 183, startPoint y: 182, endPoint x: 144, endPoint y: 183, distance: 38.8
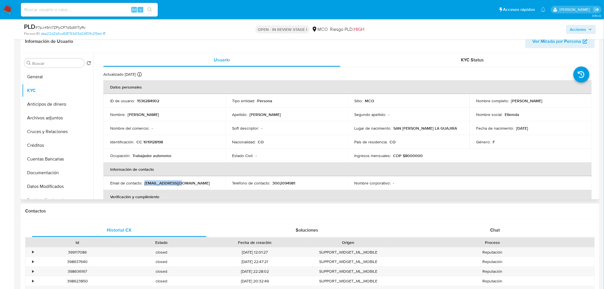
click at [144, 183] on div "Email de contacto : etiemda@gmail.com" at bounding box center [164, 182] width 108 height 5
copy p "etiemda@gmail.com"
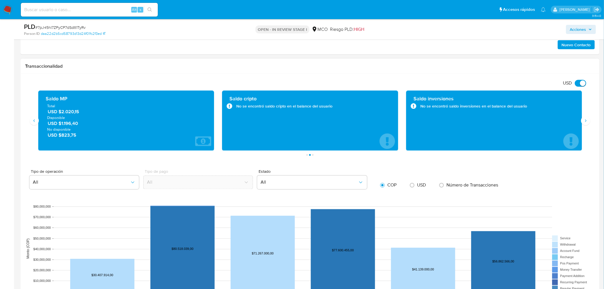
scroll to position [380, 0]
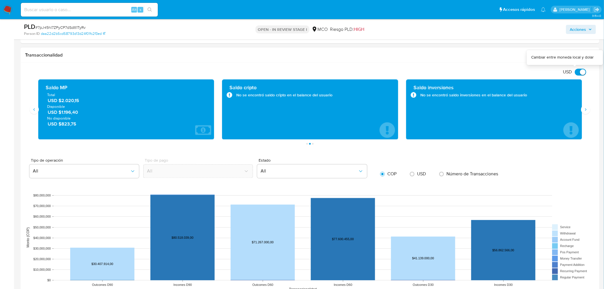
click at [583, 76] on input "USD" at bounding box center [580, 72] width 11 height 7
checkbox input "false"
click at [100, 116] on span "No disponible" at bounding box center [126, 118] width 158 height 5
drag, startPoint x: 100, startPoint y: 112, endPoint x: 62, endPoint y: 115, distance: 38.3
click at [62, 115] on span "COP $4.843.935,96" at bounding box center [127, 112] width 158 height 7
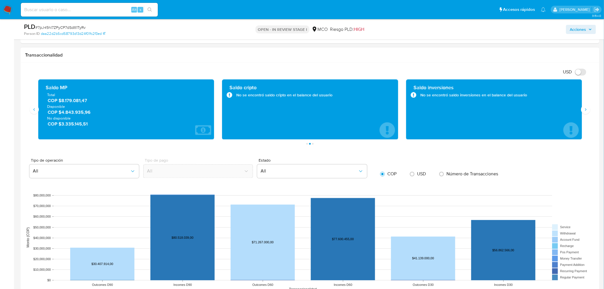
drag, startPoint x: 92, startPoint y: 122, endPoint x: 62, endPoint y: 124, distance: 30.6
click at [62, 124] on span "COP $3.335.145,51" at bounding box center [127, 124] width 158 height 7
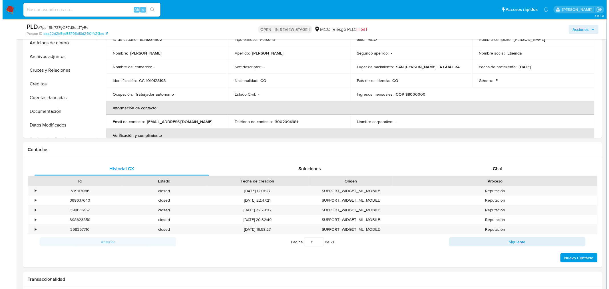
scroll to position [95, 0]
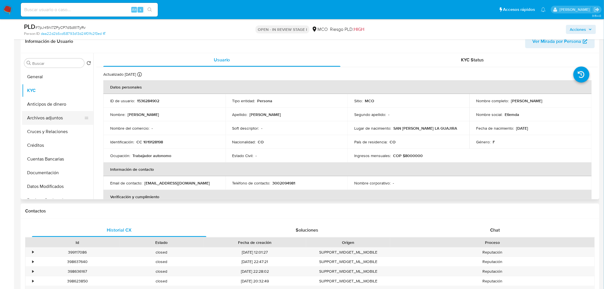
click at [56, 115] on button "Archivos adjuntos" at bounding box center [55, 118] width 67 height 14
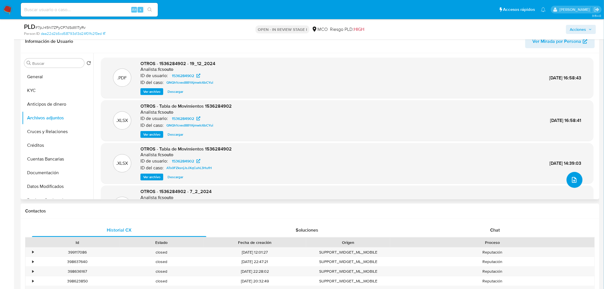
click at [577, 183] on button "upload-file" at bounding box center [574, 180] width 16 height 16
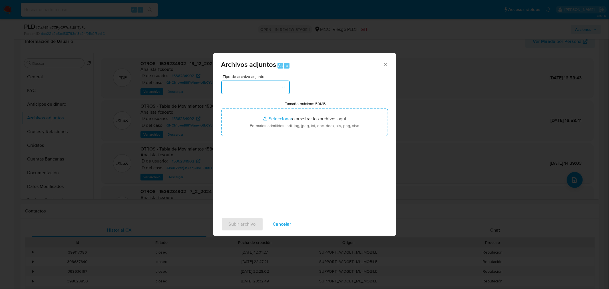
click at [281, 85] on icon "button" at bounding box center [283, 87] width 6 height 6
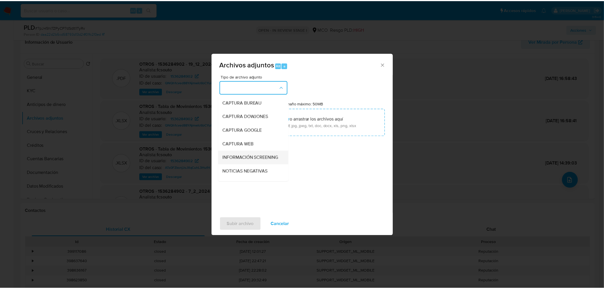
scroll to position [32, 0]
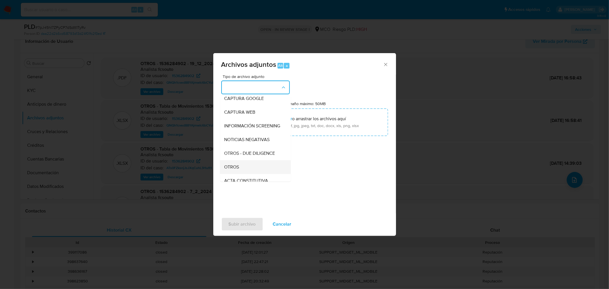
click at [255, 169] on div "OTROS" at bounding box center [253, 167] width 58 height 14
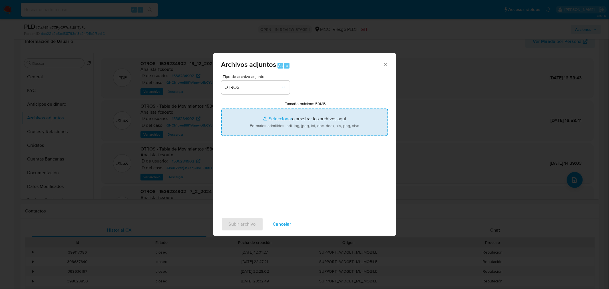
click at [307, 116] on input "Tamaño máximo: 50MB Seleccionar archivos" at bounding box center [304, 121] width 167 height 27
type input "C:\fakepath\1536284902 - 18_8_2025.pdf"
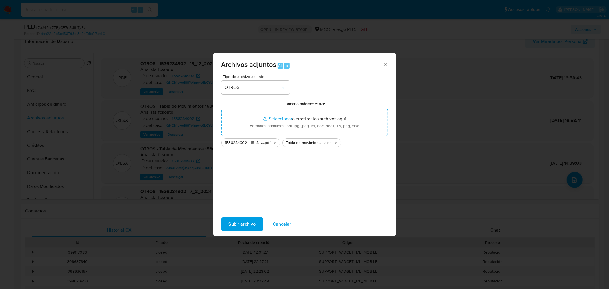
click at [248, 231] on div "Subir archivo Cancelar" at bounding box center [304, 224] width 183 height 22
click at [250, 226] on span "Subir archivo" at bounding box center [242, 224] width 27 height 13
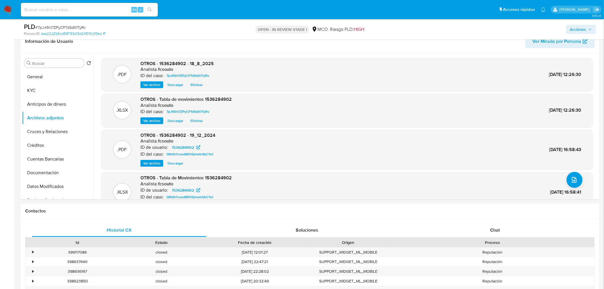
drag, startPoint x: 580, startPoint y: 29, endPoint x: 564, endPoint y: 34, distance: 16.4
click at [578, 29] on span "Acciones" at bounding box center [578, 29] width 16 height 9
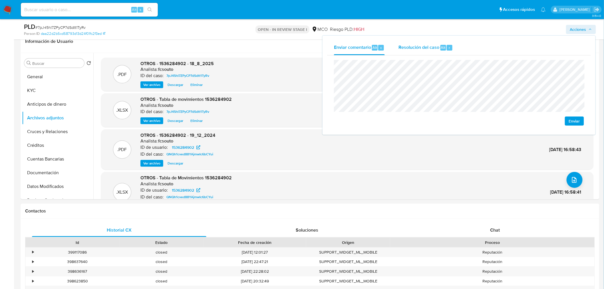
click at [421, 42] on div "Resolución del caso Alt r" at bounding box center [425, 47] width 54 height 15
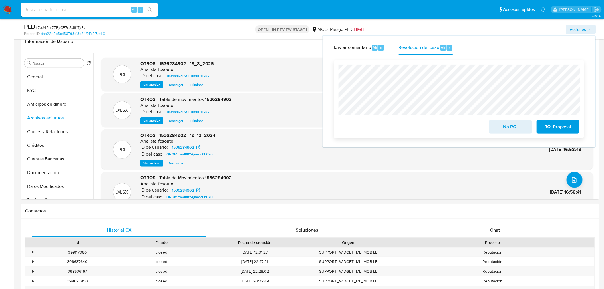
click at [564, 128] on span "ROI Proposal" at bounding box center [558, 126] width 28 height 13
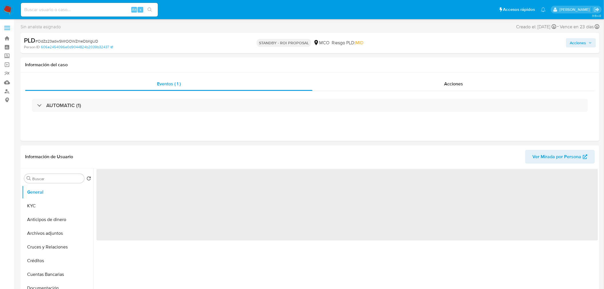
select select "10"
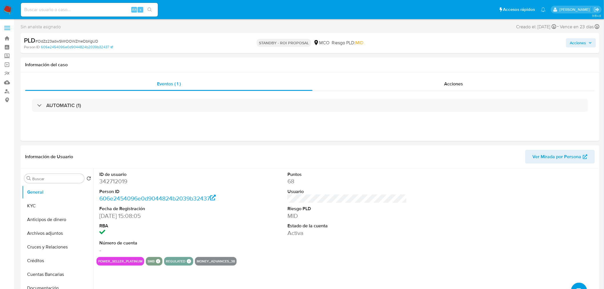
click at [579, 41] on span "Acciones" at bounding box center [578, 42] width 16 height 9
click at [444, 43] on div "Acciones Enviar comentario Alt c Enviar" at bounding box center [501, 42] width 189 height 13
click at [483, 79] on div "Acciones" at bounding box center [453, 84] width 282 height 14
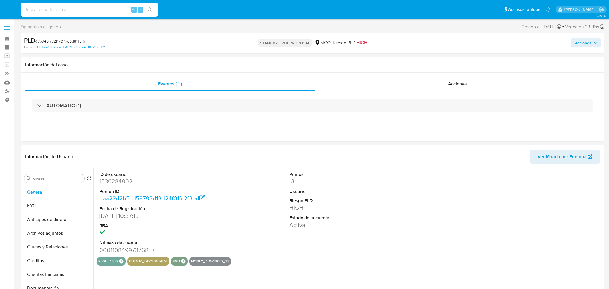
select select "10"
